Goal: Information Seeking & Learning: Check status

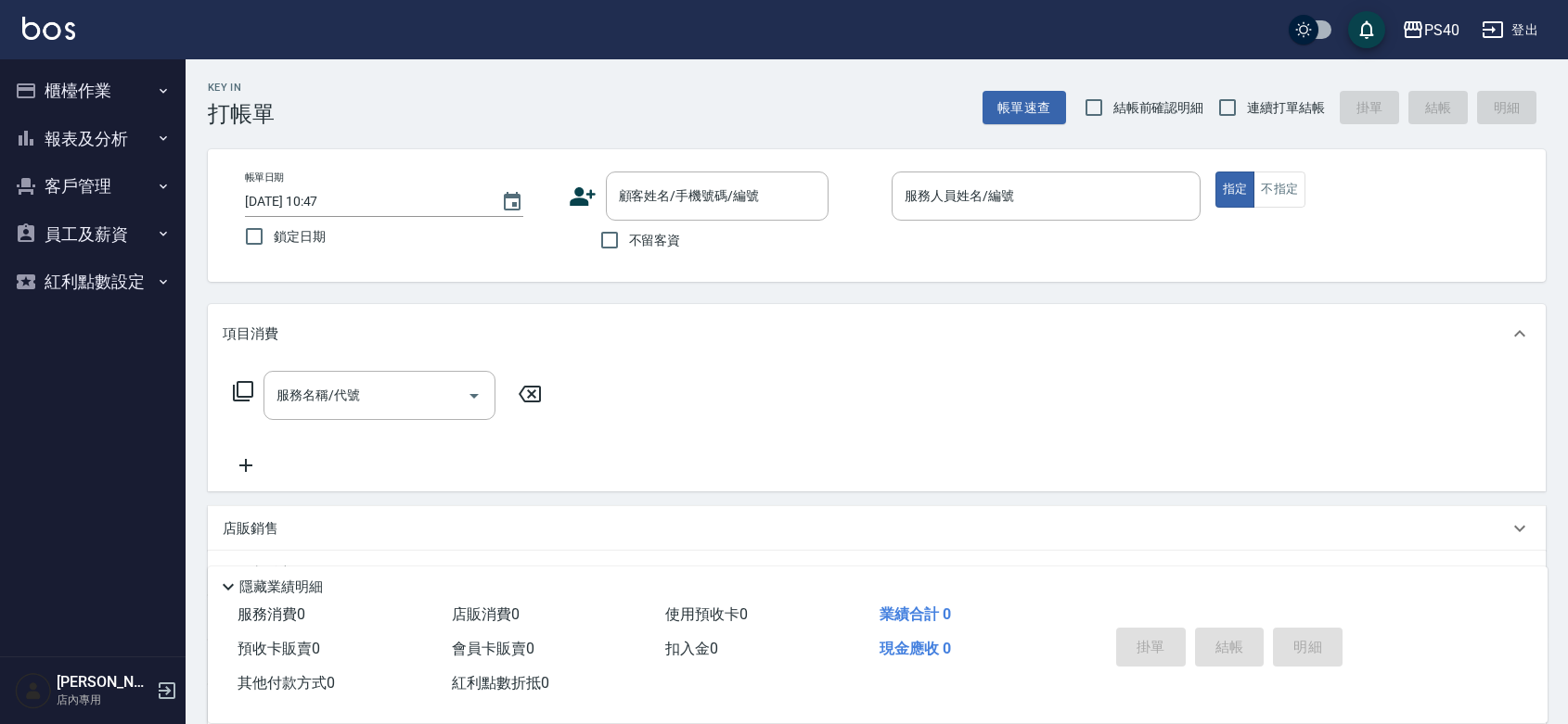
click at [66, 24] on img at bounding box center [49, 28] width 53 height 24
click at [86, 176] on button "客戶管理" at bounding box center [93, 186] width 171 height 48
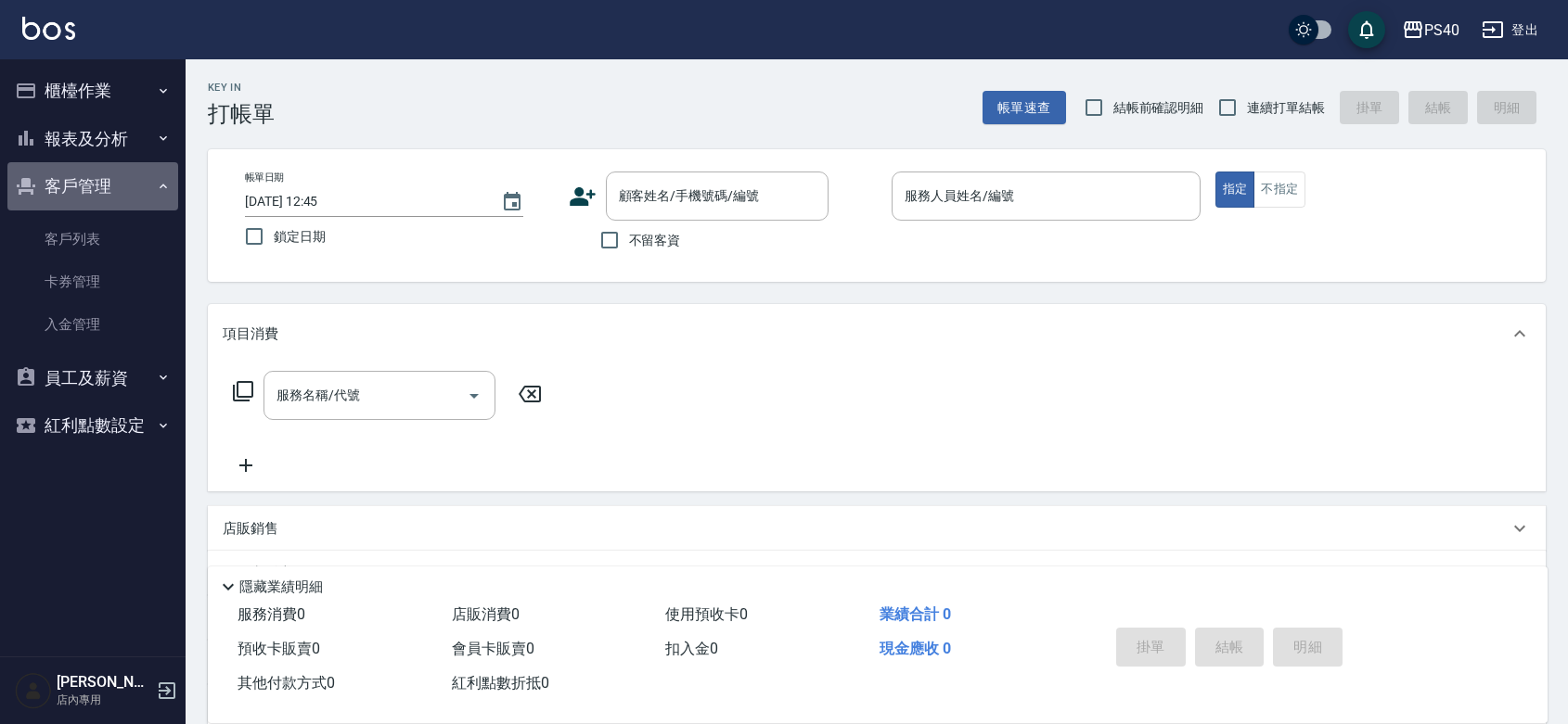
click at [86, 176] on button "客戶管理" at bounding box center [93, 186] width 171 height 48
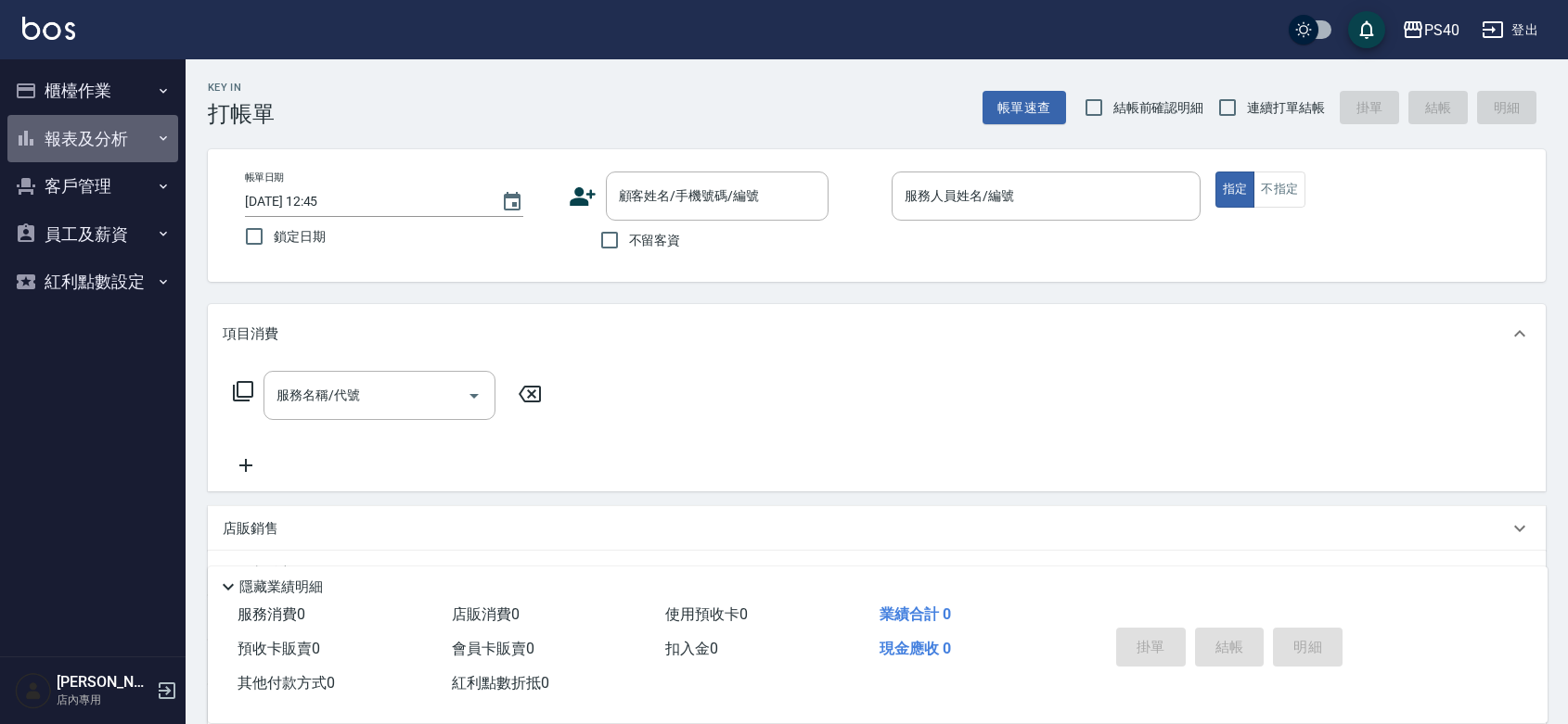
click at [94, 148] on button "報表及分析" at bounding box center [93, 138] width 171 height 48
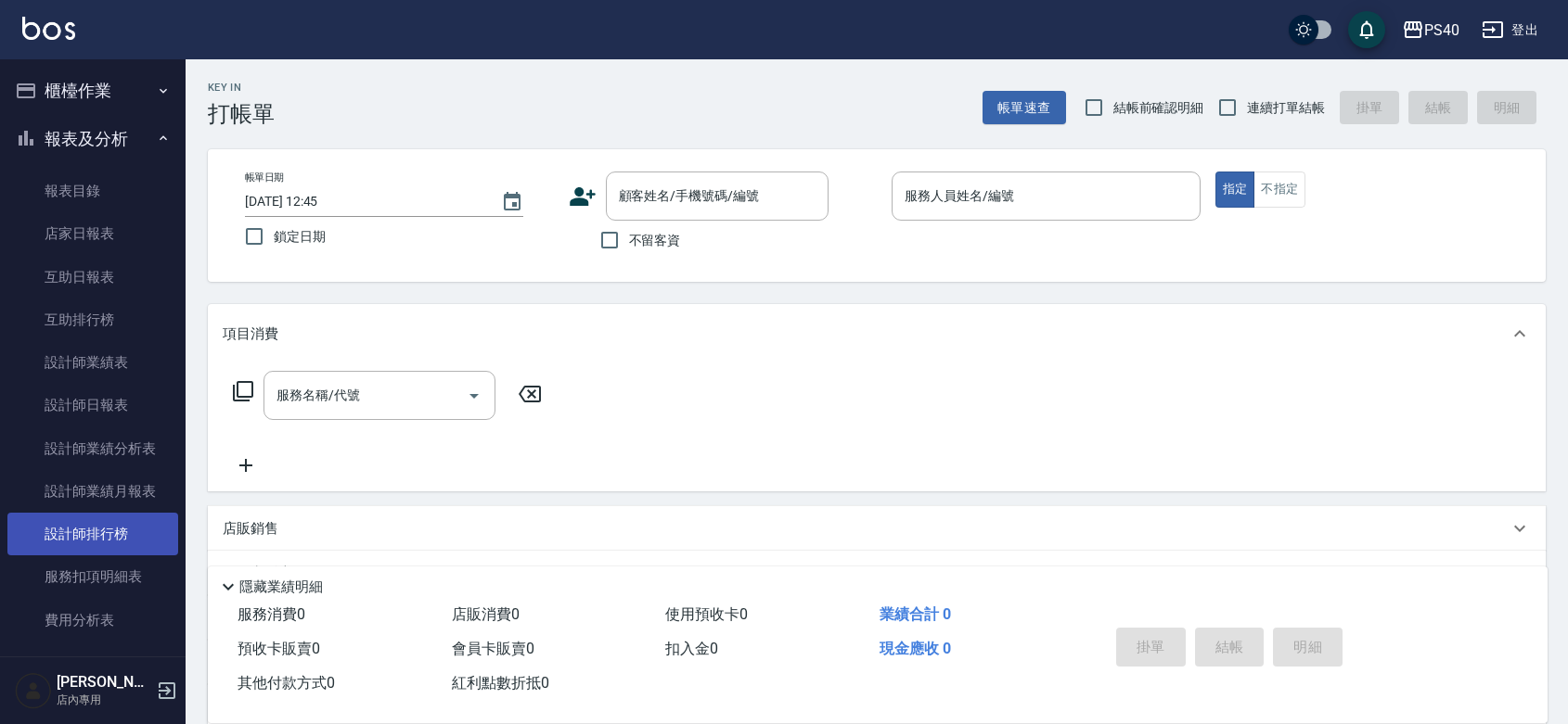
click at [123, 538] on link "設計師排行榜" at bounding box center [93, 535] width 171 height 43
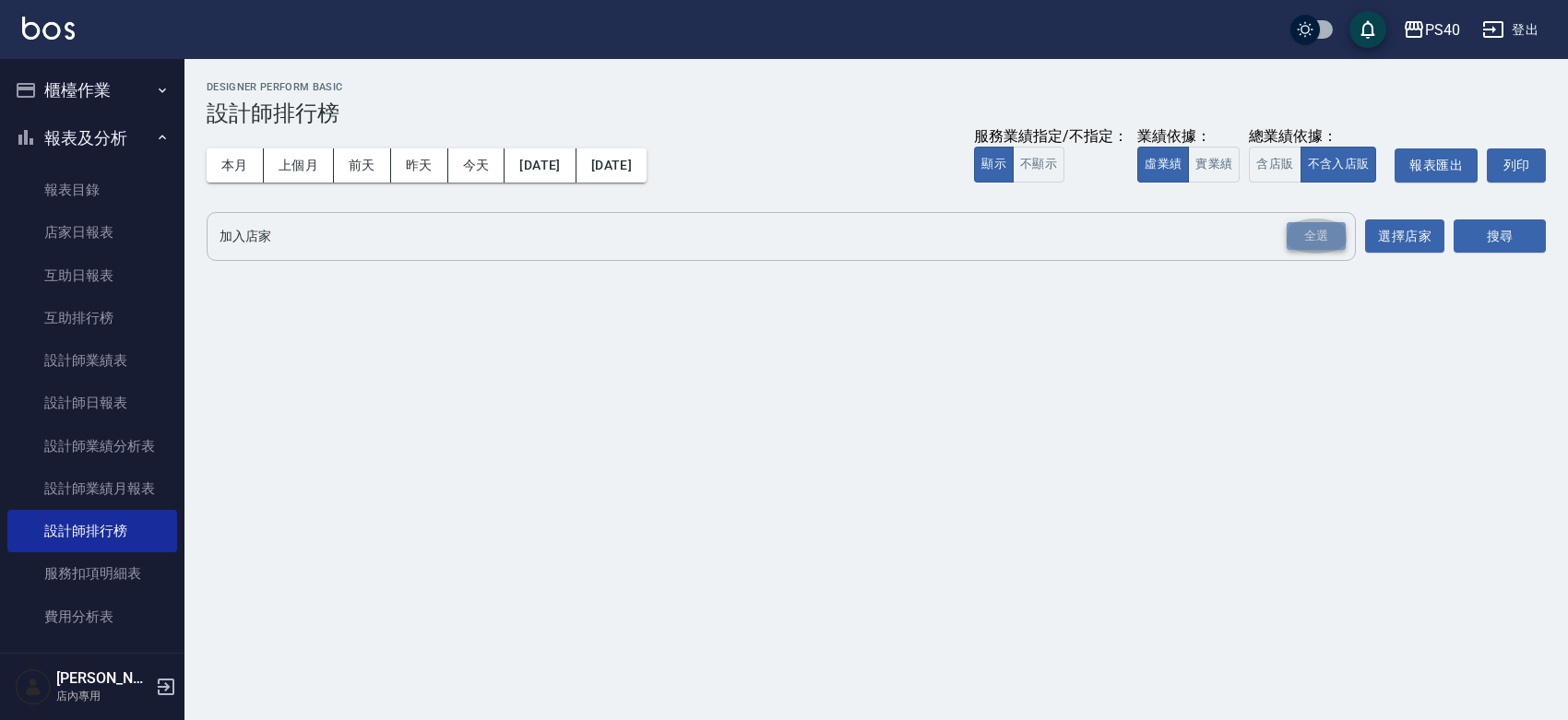
click at [1314, 234] on div "全選" at bounding box center [1316, 236] width 59 height 28
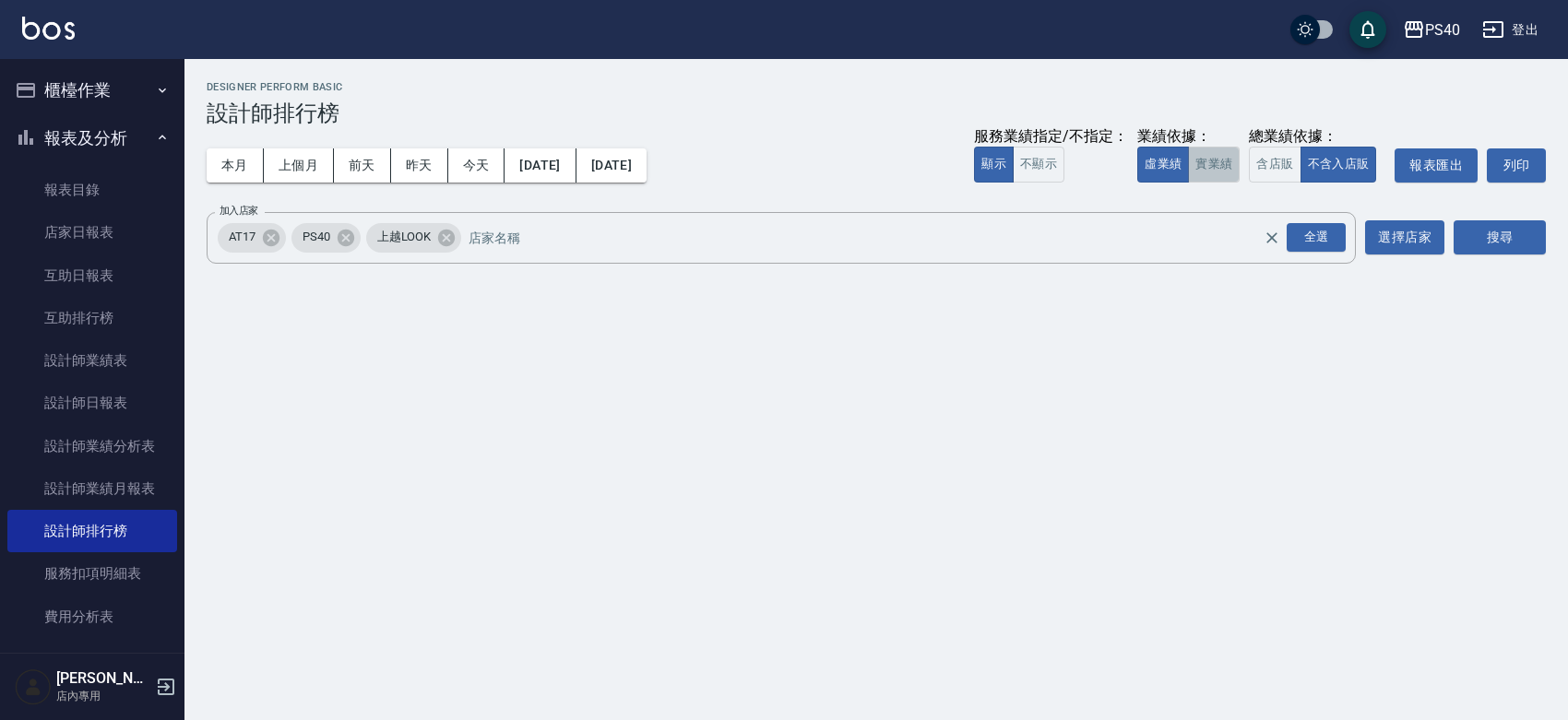
click at [1187, 169] on button "實業績" at bounding box center [1213, 165] width 52 height 36
click at [1524, 251] on button "搜尋" at bounding box center [1499, 237] width 93 height 34
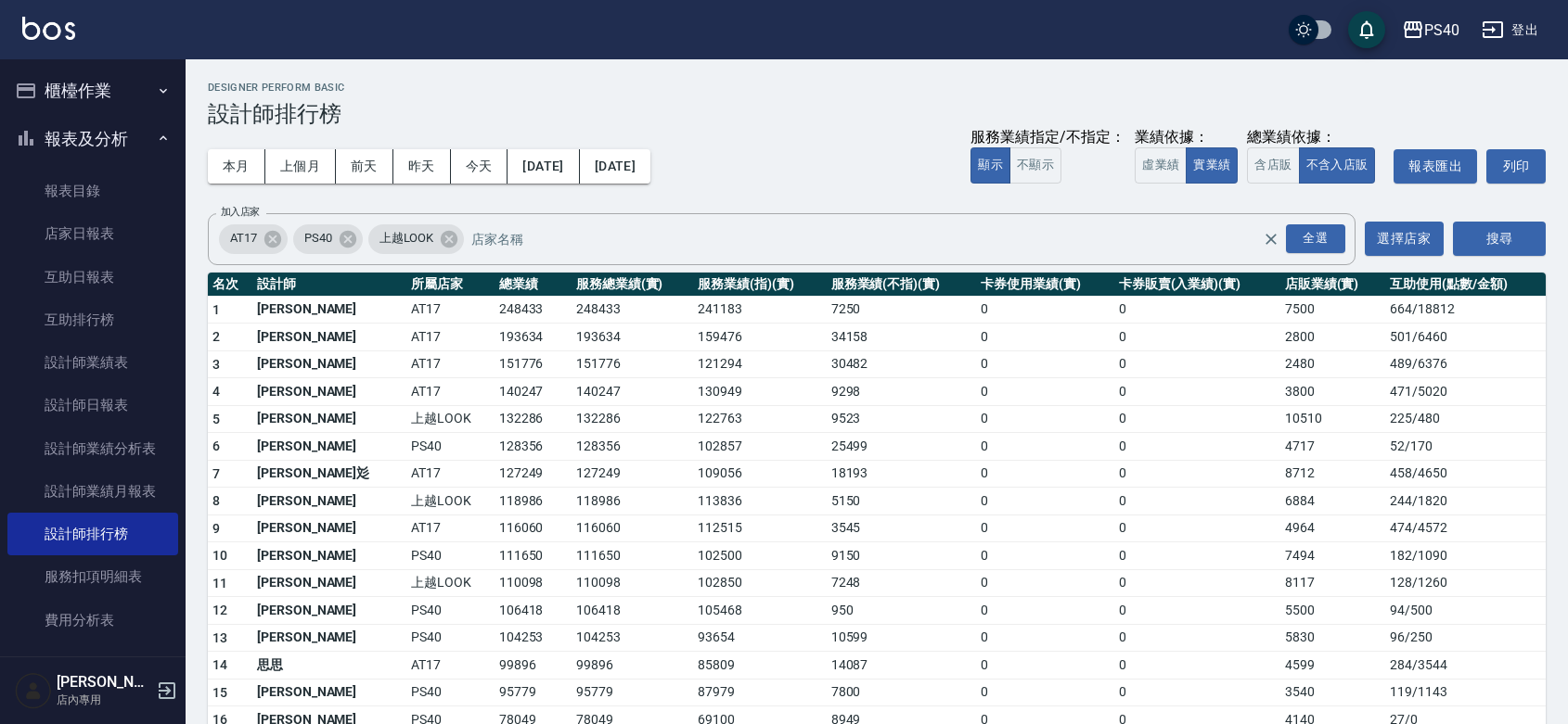
click at [57, 48] on div "PS40 登出" at bounding box center [784, 29] width 1568 height 60
click at [58, 35] on img at bounding box center [49, 28] width 53 height 24
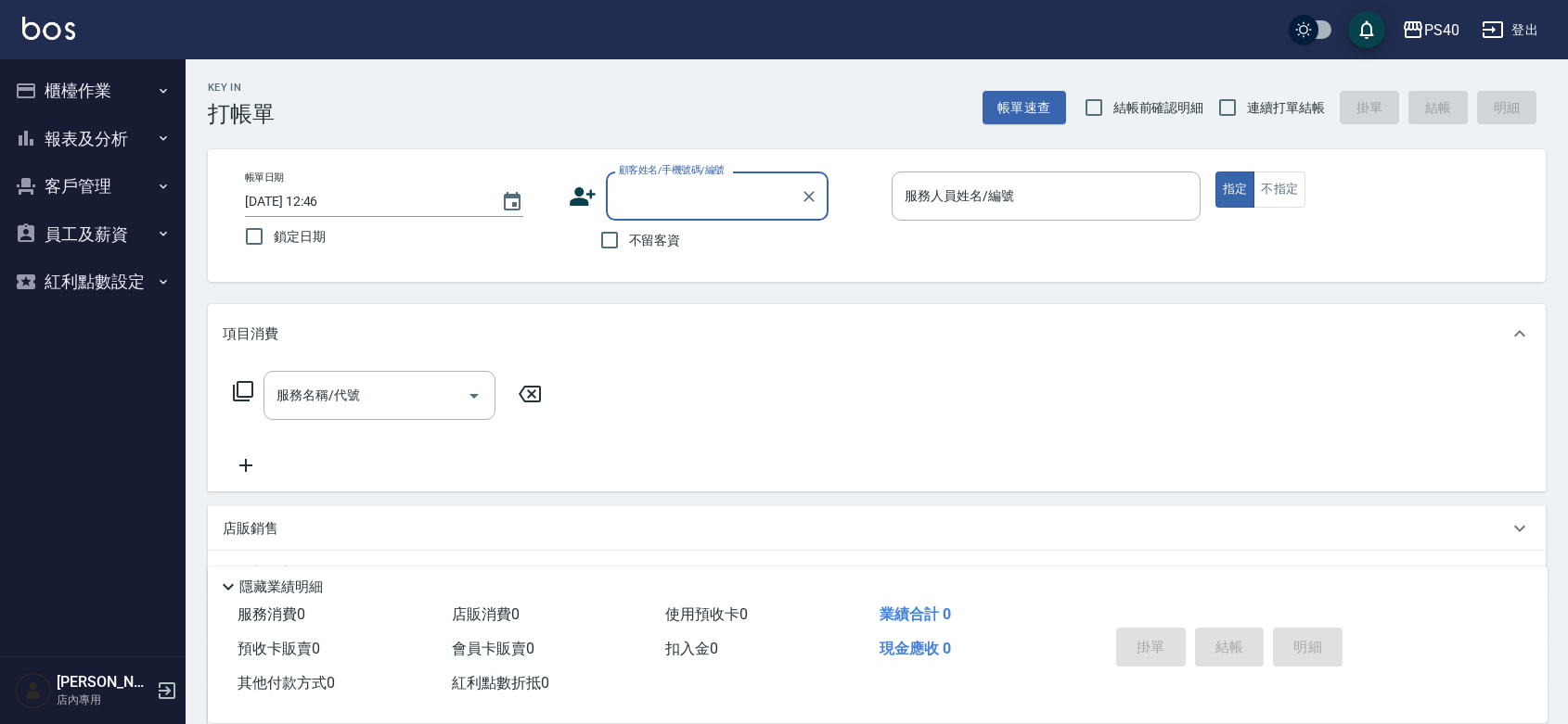
click at [110, 148] on button "報表及分析" at bounding box center [93, 138] width 171 height 48
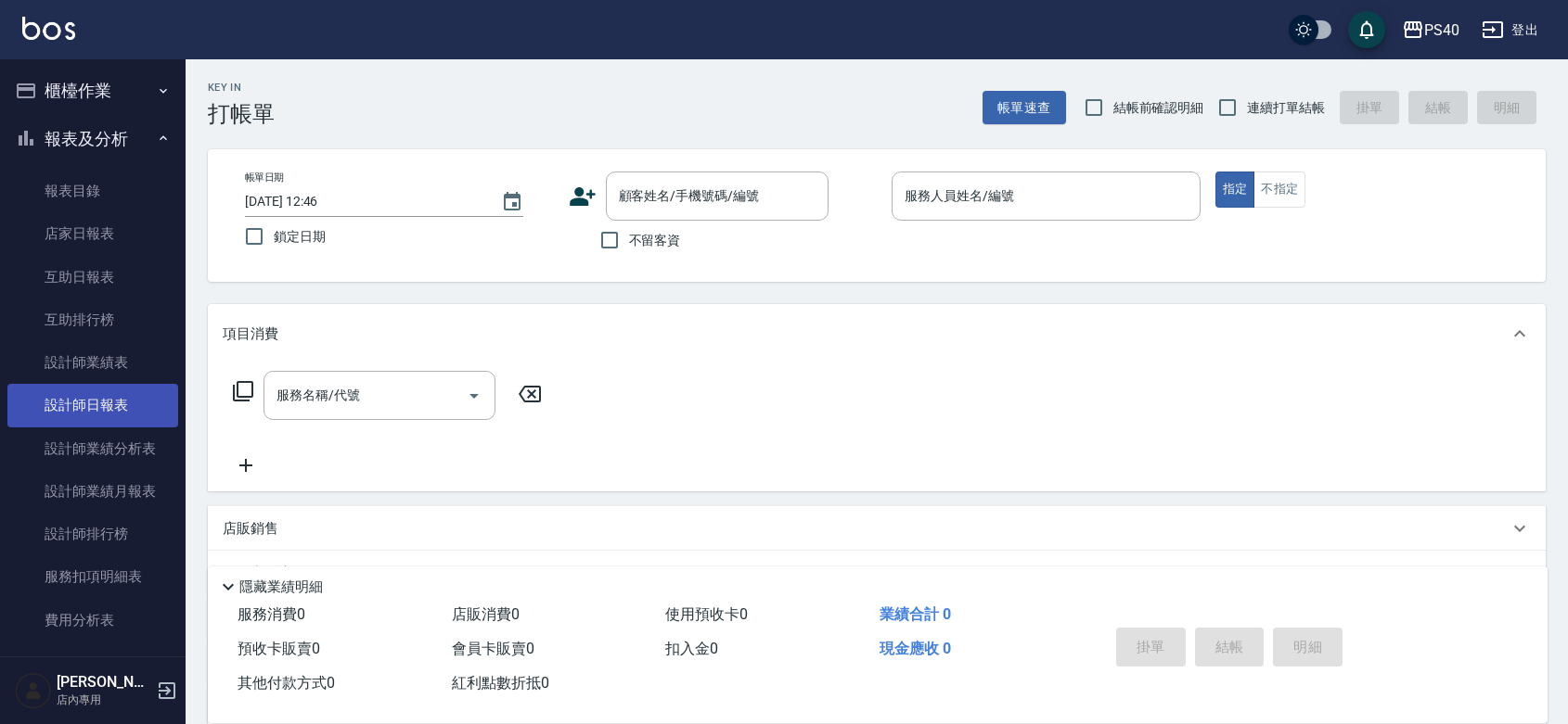
click at [104, 399] on link "設計師日報表" at bounding box center [93, 406] width 171 height 43
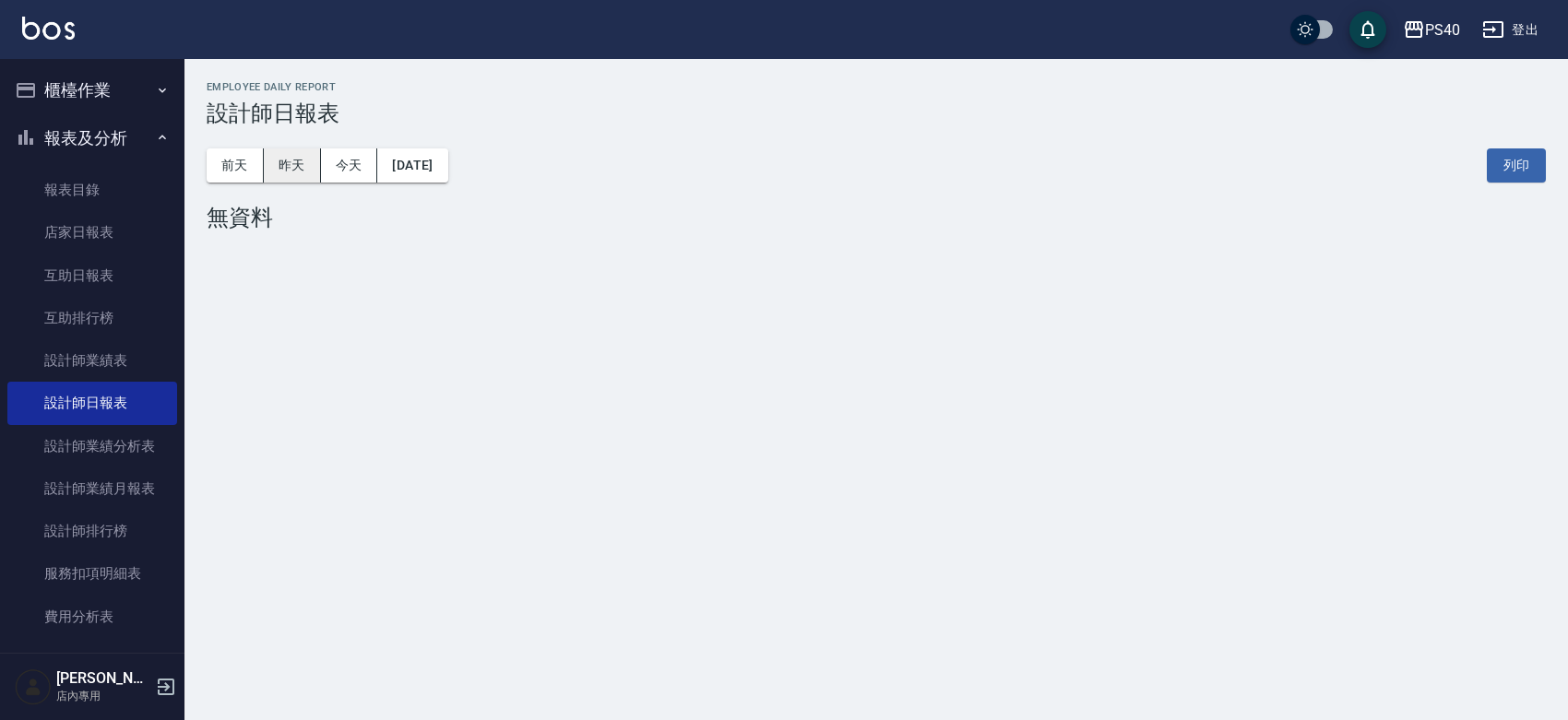
click at [283, 160] on button "昨天" at bounding box center [292, 165] width 57 height 34
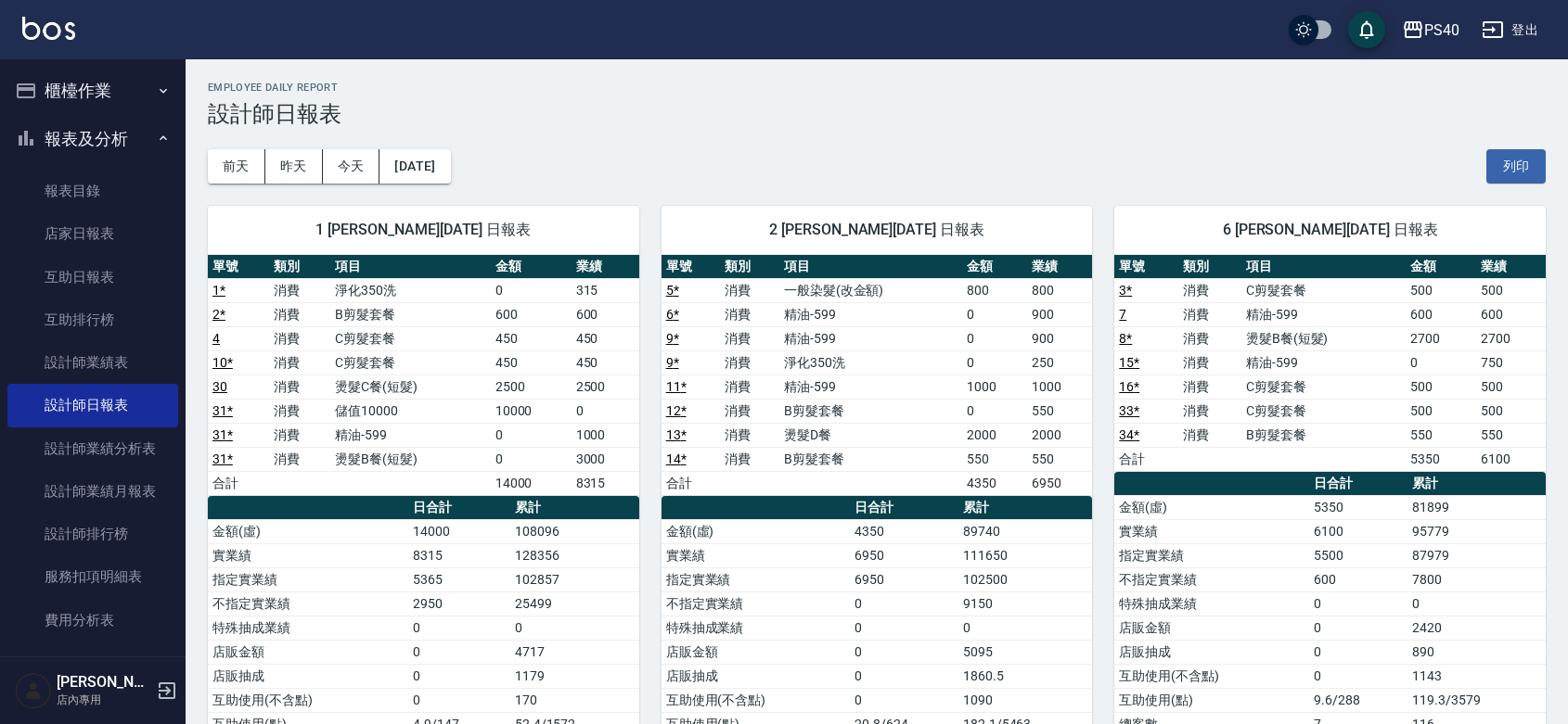
click at [56, 39] on link at bounding box center [49, 29] width 53 height 26
